Goal: Check status: Check status

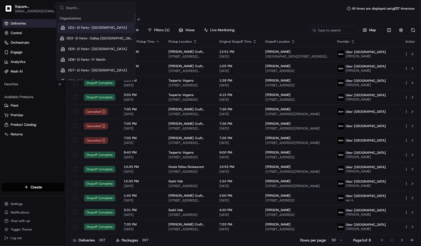
click at [101, 10] on input "text" at bounding box center [99, 7] width 67 height 11
type input "loblaw"
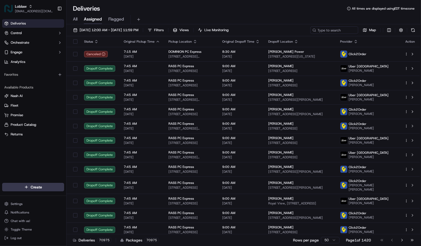
click at [75, 18] on span "All" at bounding box center [75, 19] width 5 height 6
click at [126, 30] on span "[DATE] 12:00 AM - [DATE] 11:59 PM" at bounding box center [109, 30] width 59 height 5
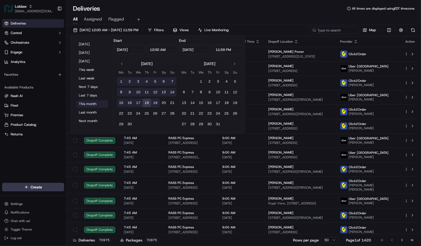
click at [89, 104] on button "This month" at bounding box center [92, 103] width 32 height 7
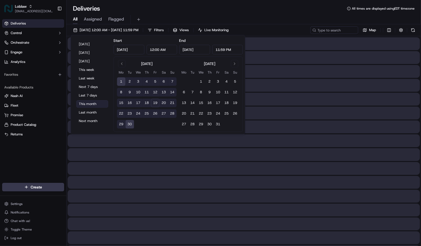
type input "[DATE]"
click at [155, 103] on button "19" at bounding box center [155, 103] width 9 height 9
type input "[DATE]"
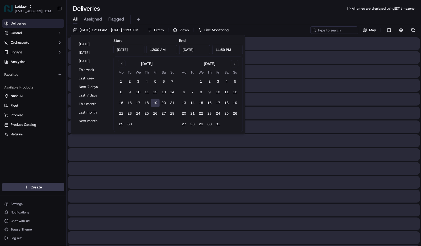
click at [287, 11] on div "Deliveries All times are displayed using EDT timezone" at bounding box center [244, 8] width 355 height 9
click at [328, 29] on input at bounding box center [327, 29] width 64 height 7
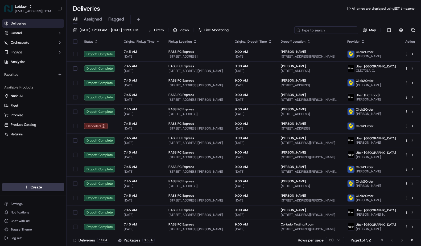
paste input "531900013814212"
type input "531900013814212"
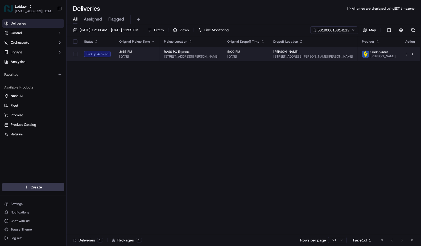
click at [193, 55] on div "RASS PC Express [STREET_ADDRESS][PERSON_NAME]" at bounding box center [191, 54] width 55 height 9
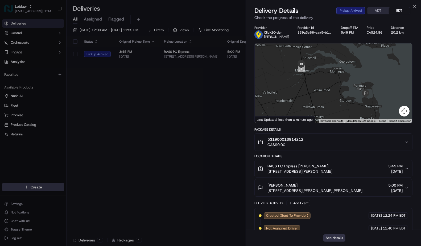
click at [328, 236] on button "See details" at bounding box center [335, 237] width 22 height 7
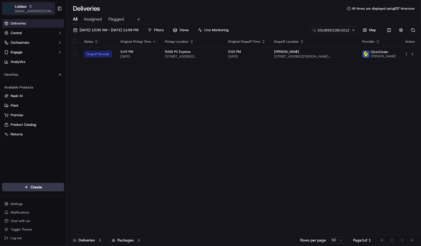
click at [28, 8] on div "Loblaw" at bounding box center [34, 6] width 38 height 5
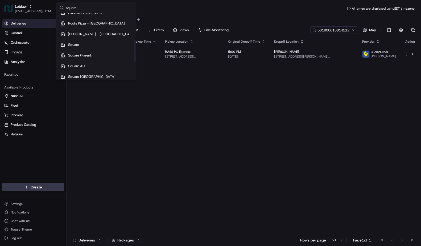
scroll to position [89, 0]
type input "square"
click at [83, 35] on div "Square" at bounding box center [96, 35] width 77 height 11
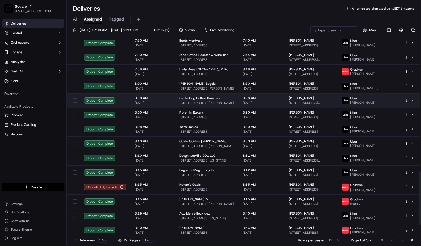
scroll to position [533, 0]
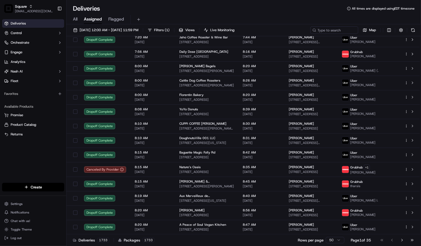
click at [195, 4] on div "Deliveries All times are displayed using EDT timezone" at bounding box center [244, 8] width 355 height 9
